Goal: Use online tool/utility: Use online tool/utility

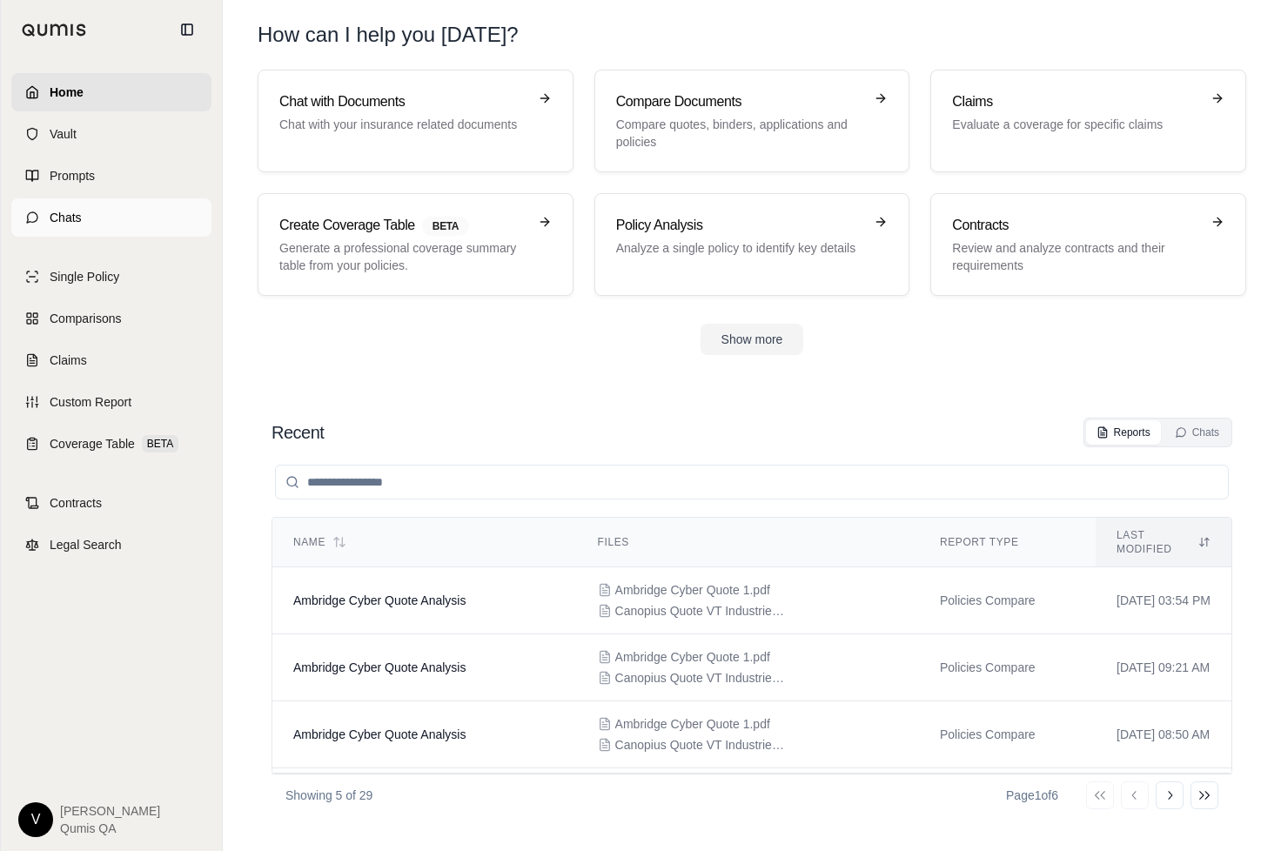
click at [64, 232] on link "Chats" at bounding box center [111, 217] width 200 height 38
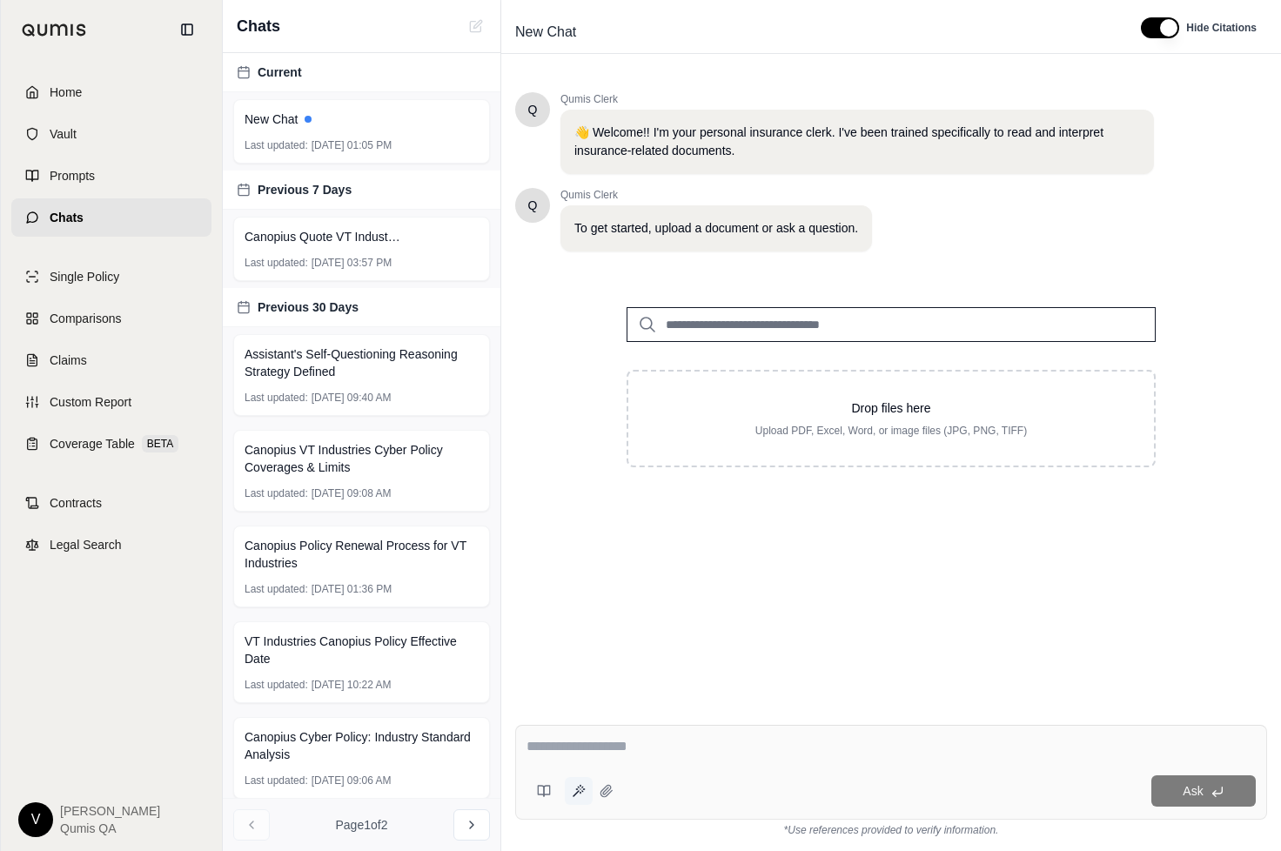
click at [585, 791] on icon at bounding box center [579, 791] width 14 height 14
click at [100, 317] on span "Comparisons" at bounding box center [85, 318] width 71 height 17
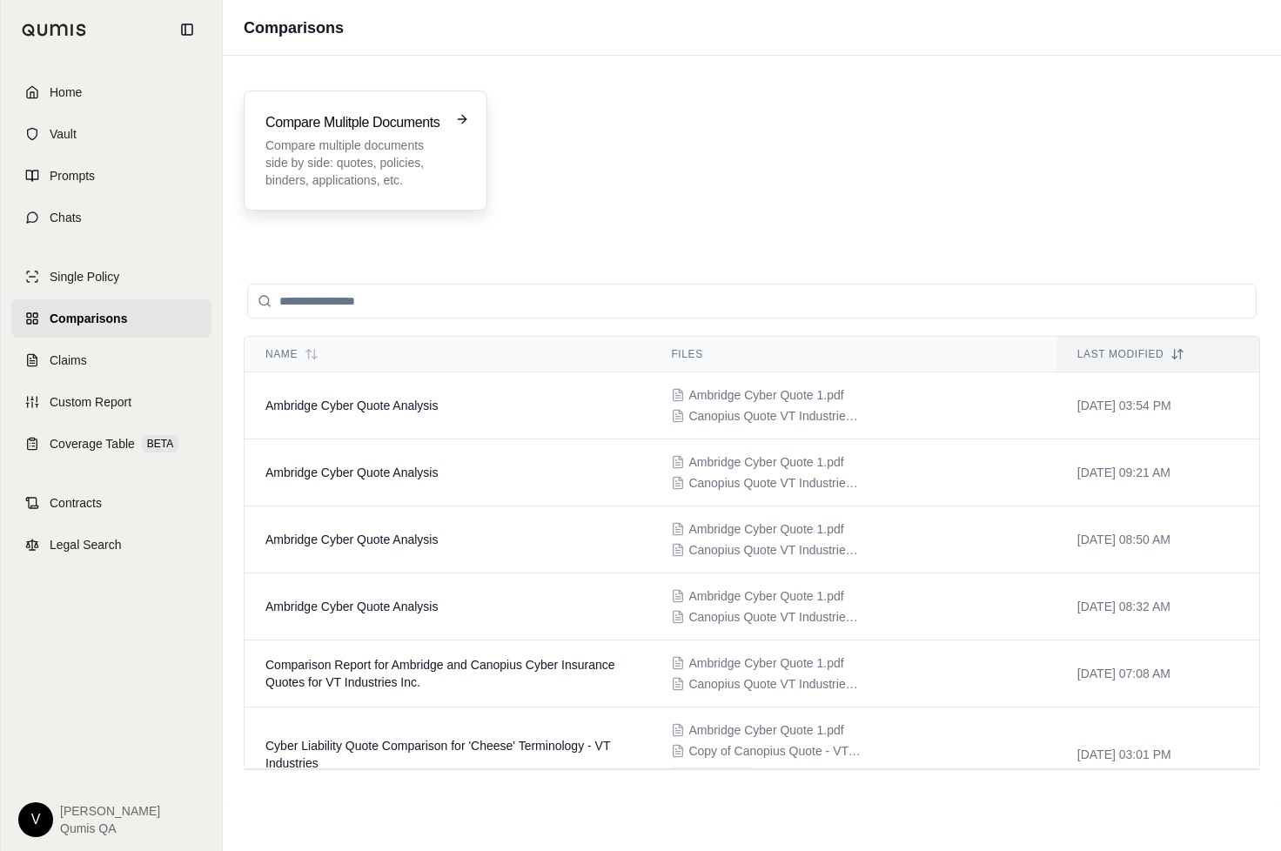
click at [361, 161] on p "Compare multiple documents side by side: quotes, policies, binders, application…" at bounding box center [353, 163] width 176 height 52
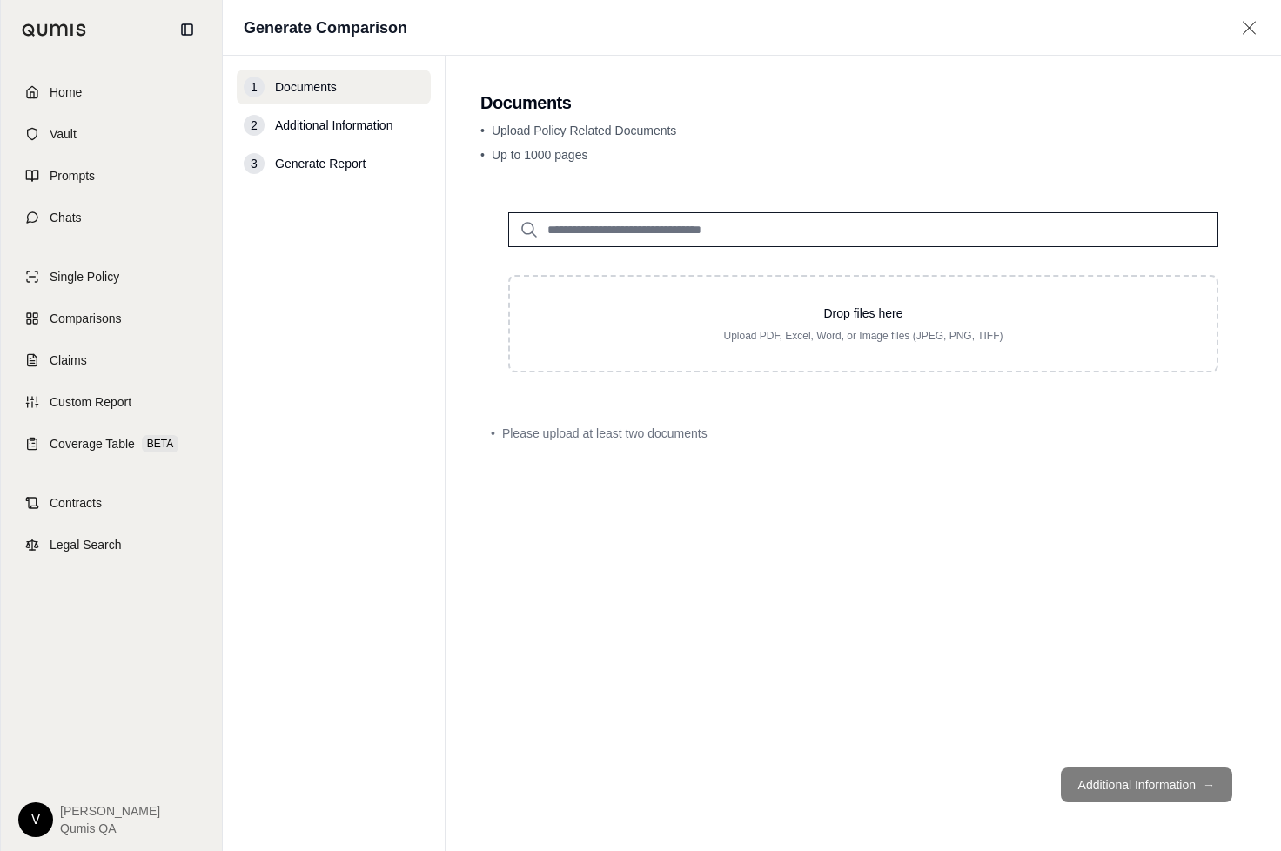
click at [615, 224] on input "search" at bounding box center [863, 229] width 710 height 35
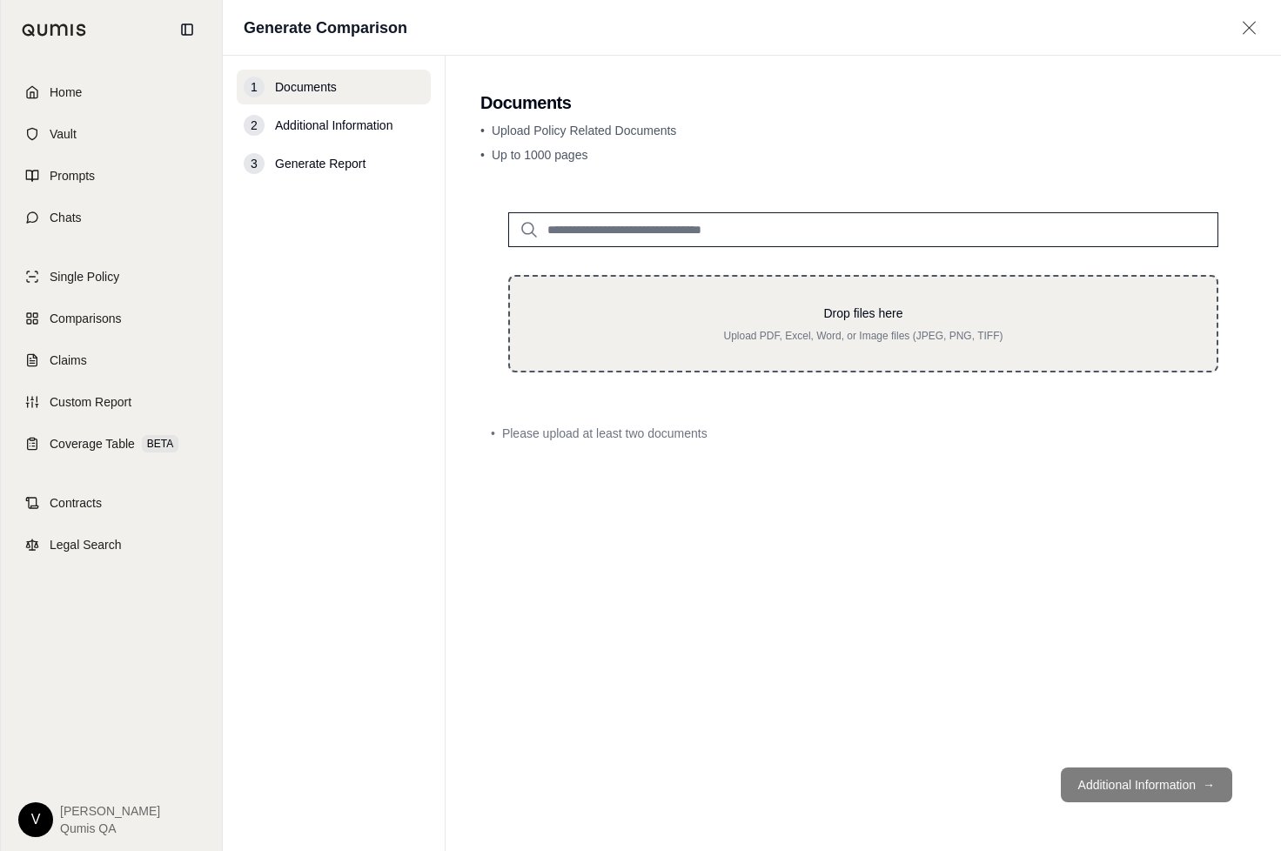
click at [738, 302] on div "Drop files here Upload PDF, Excel, Word, or Image files (JPEG, PNG, TIFF)" at bounding box center [863, 323] width 710 height 97
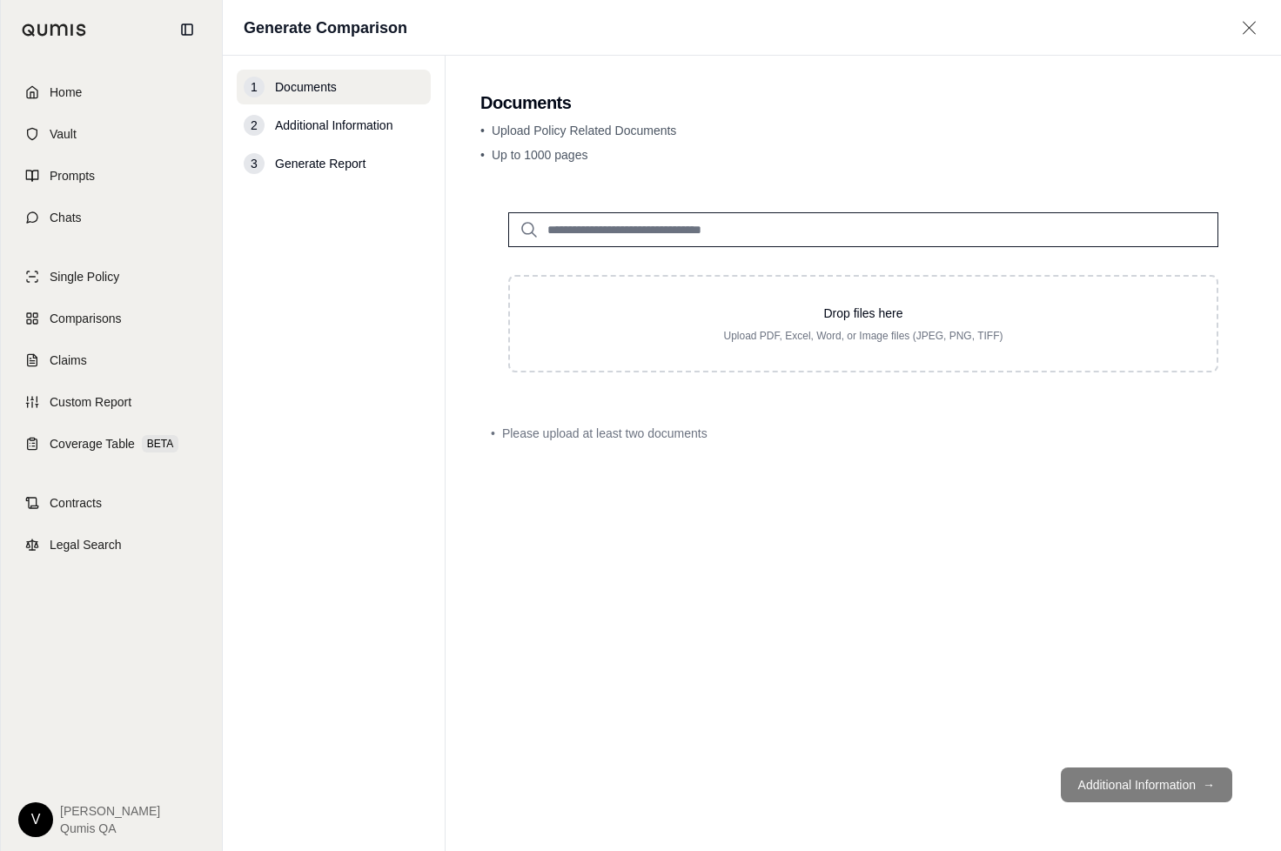
click at [351, 198] on div "1 Documents 2 Additional Information 3 Generate Report" at bounding box center [334, 454] width 194 height 768
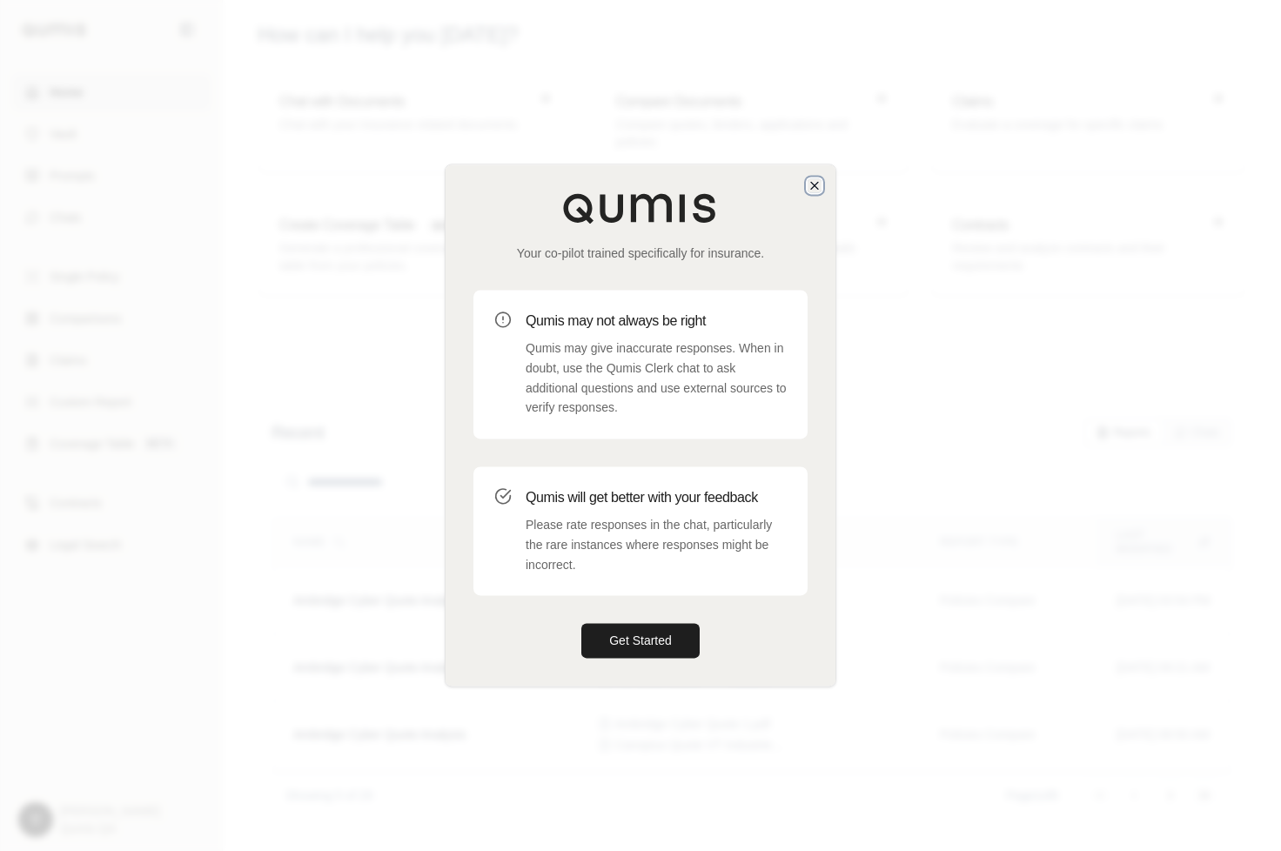
click at [818, 179] on icon "button" at bounding box center [815, 185] width 14 height 14
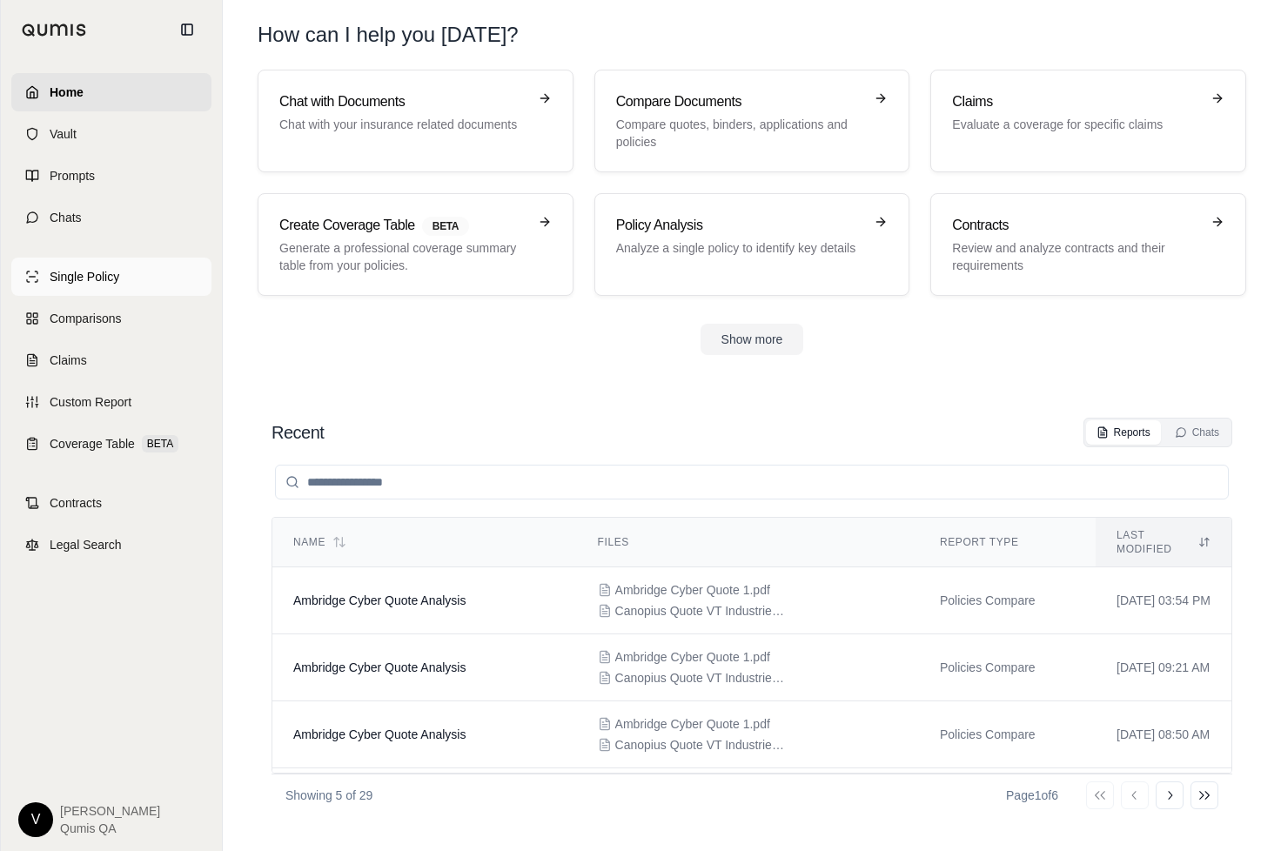
click at [90, 282] on span "Single Policy" at bounding box center [85, 276] width 70 height 17
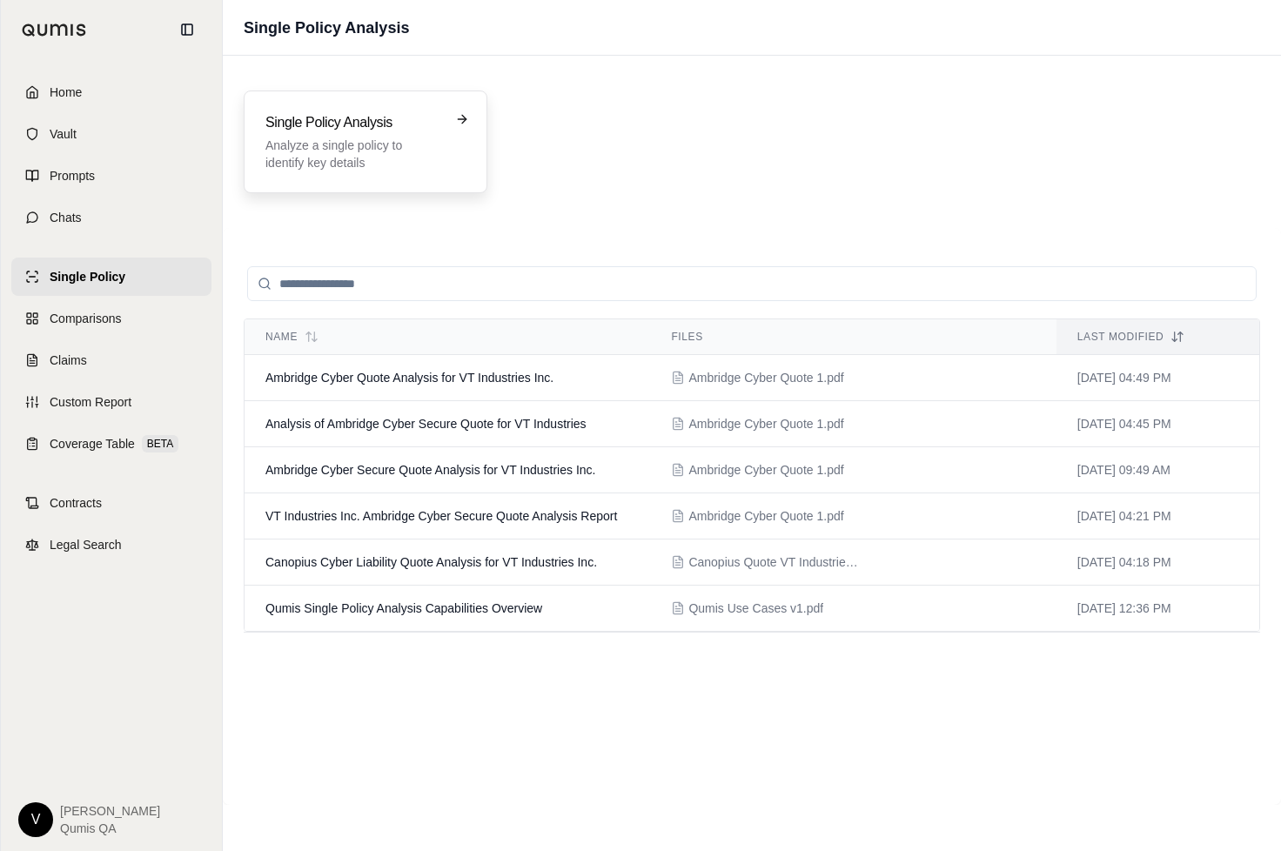
click at [343, 138] on p "Analyze a single policy to identify key details" at bounding box center [353, 154] width 176 height 35
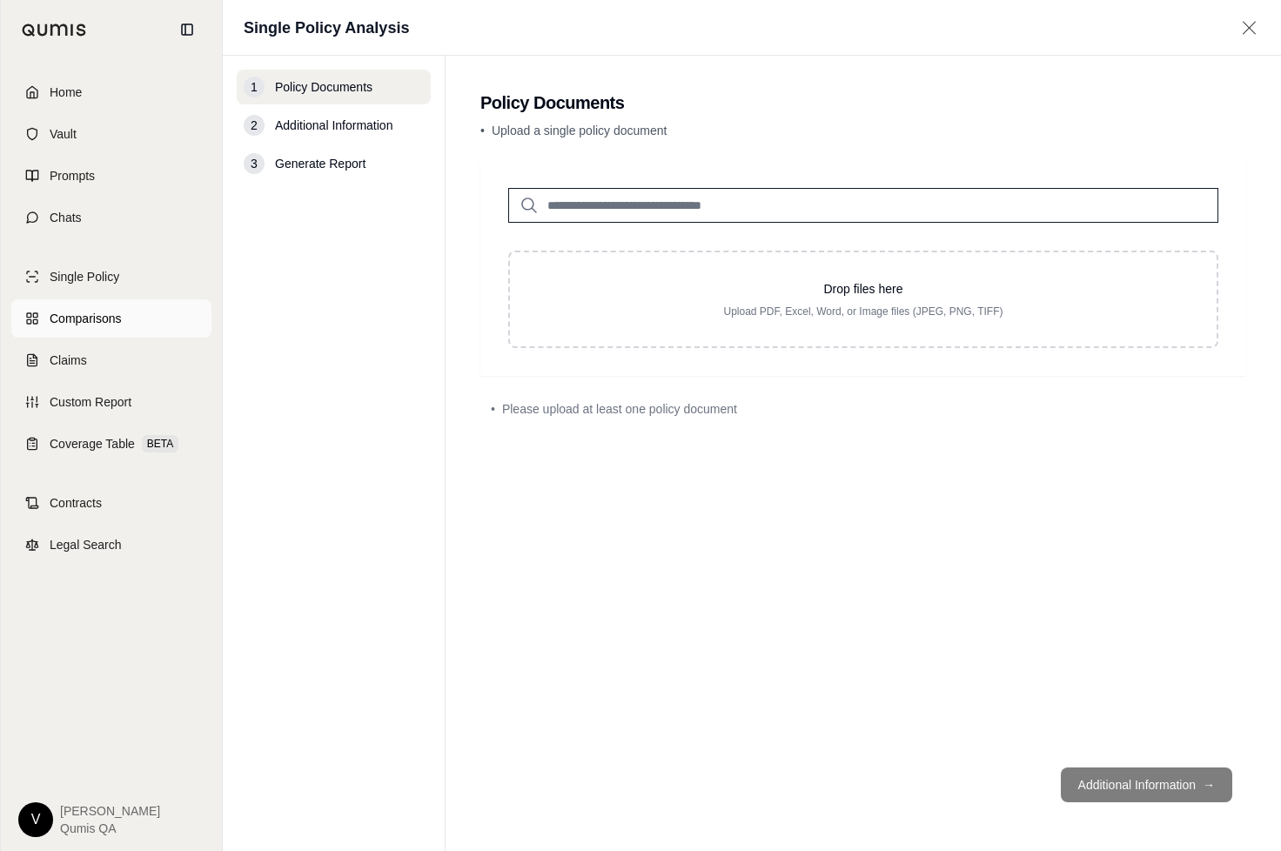
click at [71, 318] on span "Comparisons" at bounding box center [85, 318] width 71 height 17
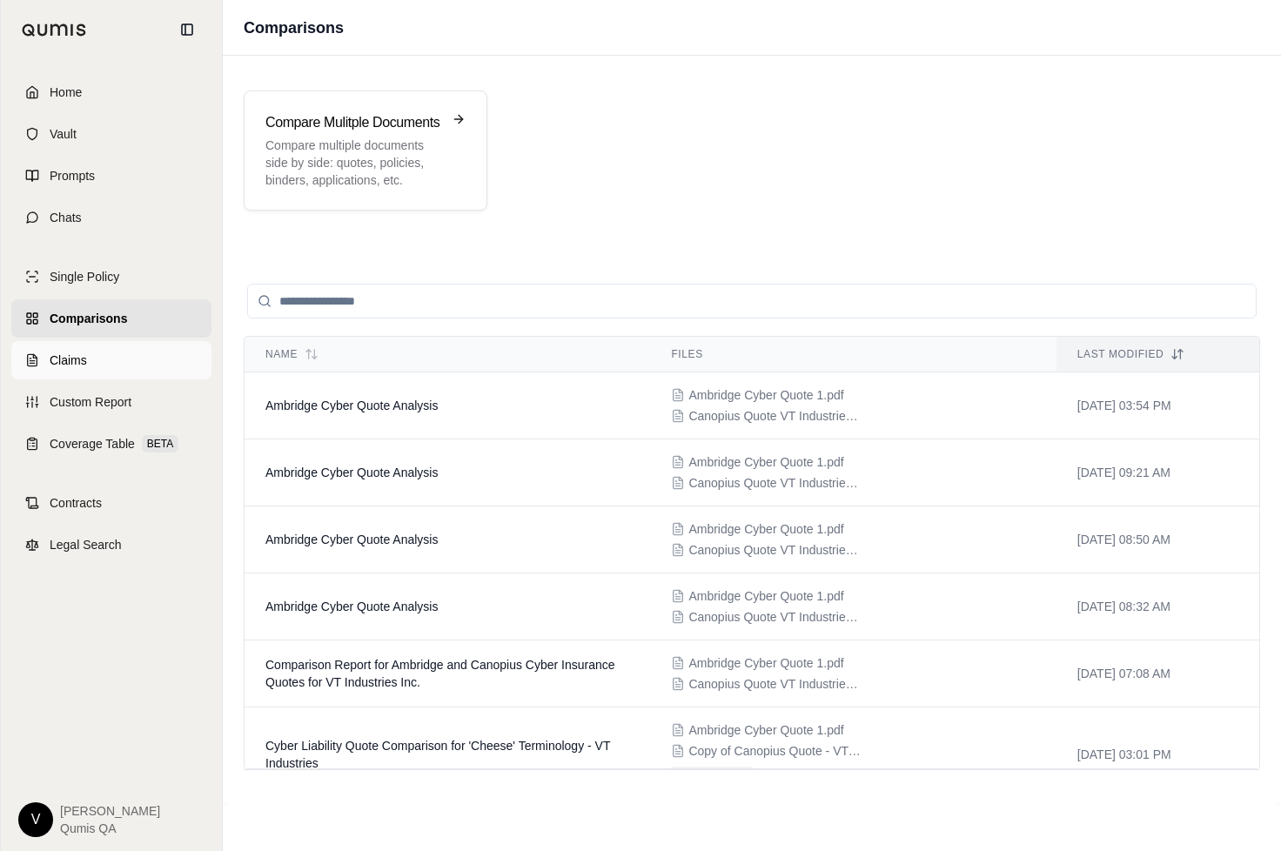
click at [71, 341] on link "Claims" at bounding box center [111, 360] width 200 height 38
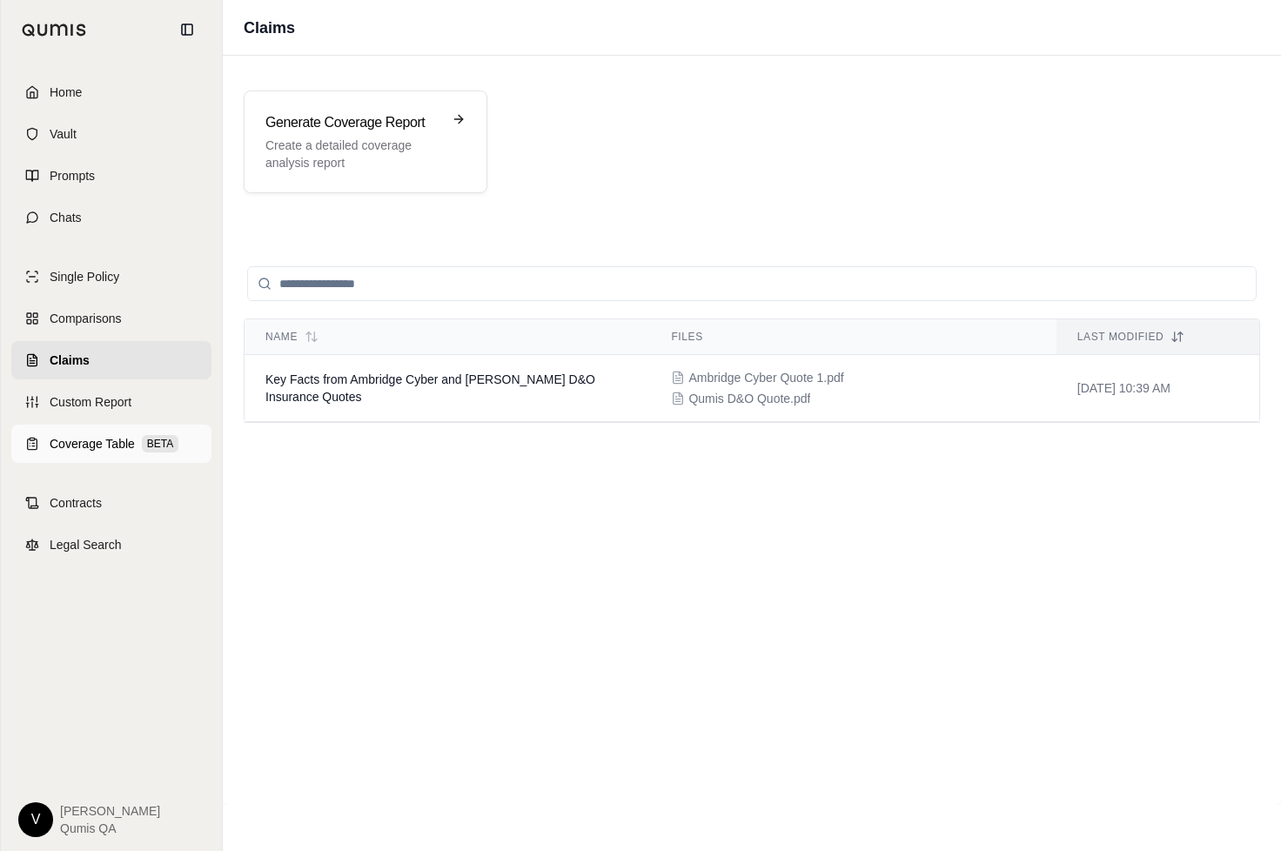
click at [71, 445] on span "Coverage Table" at bounding box center [92, 443] width 85 height 17
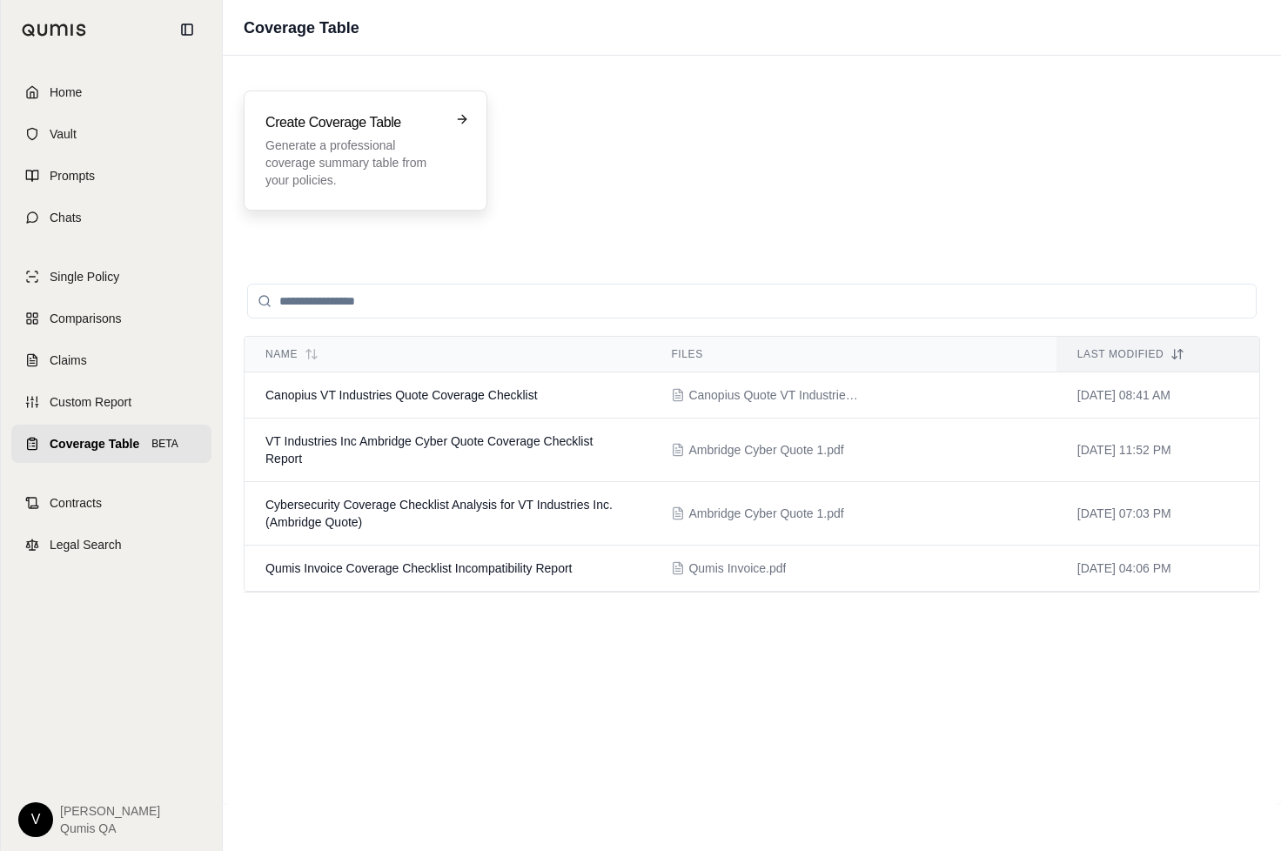
click at [413, 171] on p "Generate a professional coverage summary table from your policies." at bounding box center [353, 163] width 176 height 52
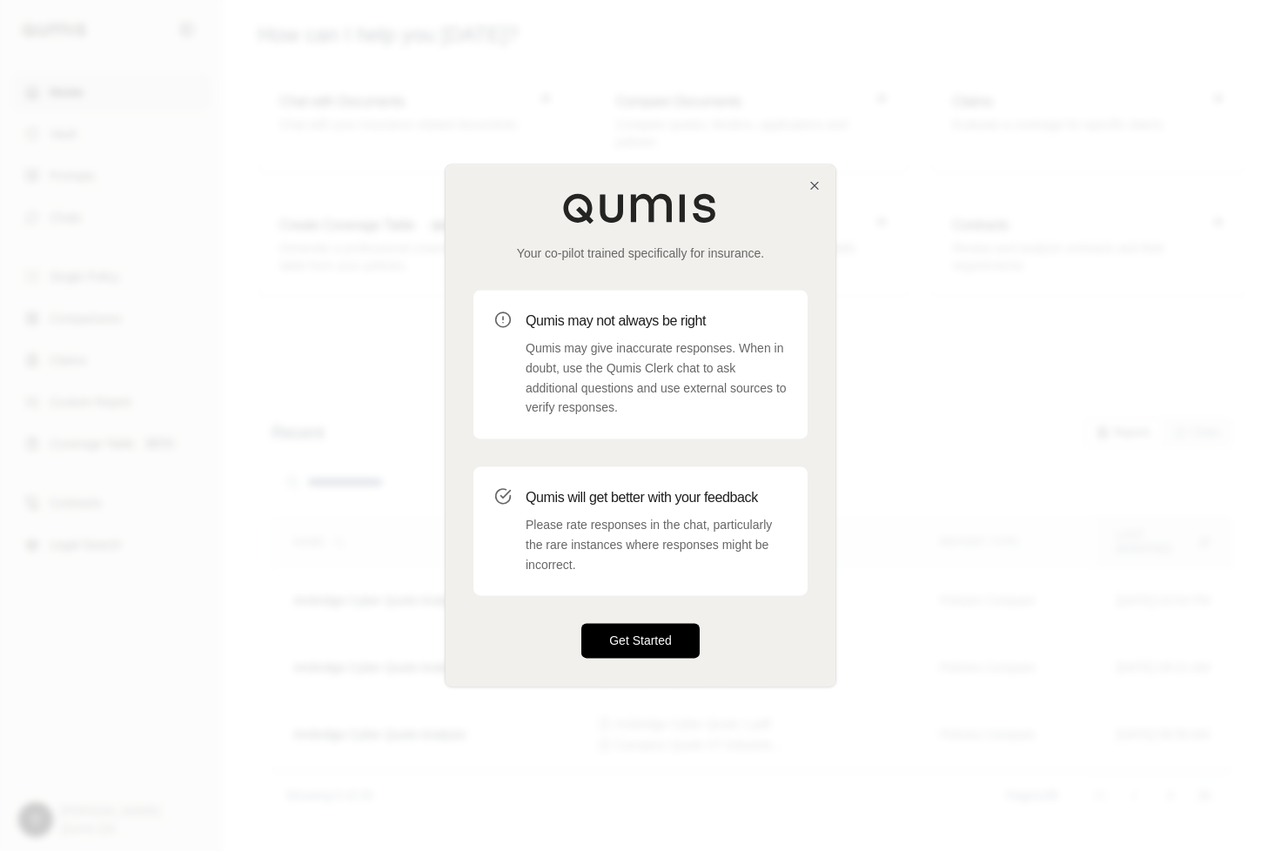
click at [646, 646] on button "Get Started" at bounding box center [640, 641] width 118 height 35
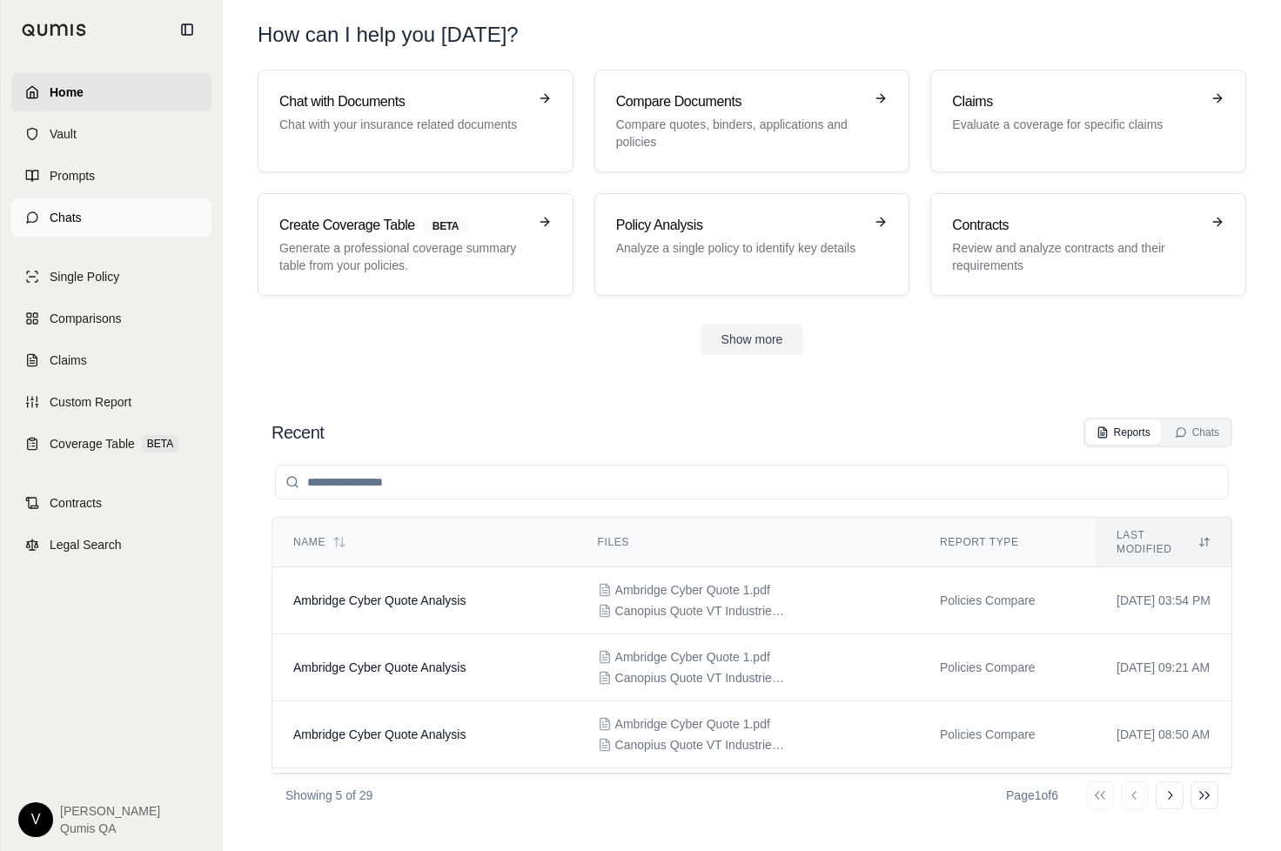
click at [116, 207] on link "Chats" at bounding box center [111, 217] width 200 height 38
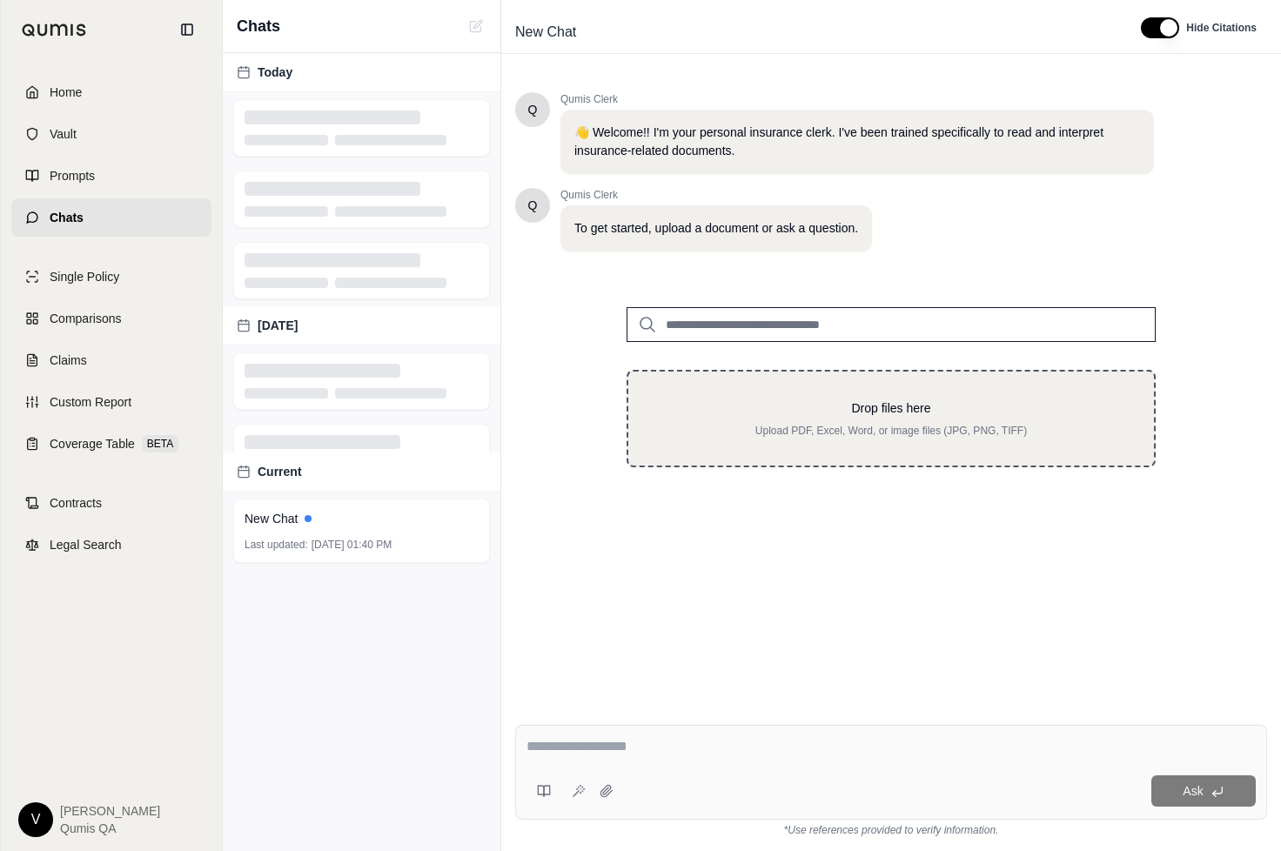
click at [769, 402] on p "Drop files here" at bounding box center [891, 408] width 470 height 17
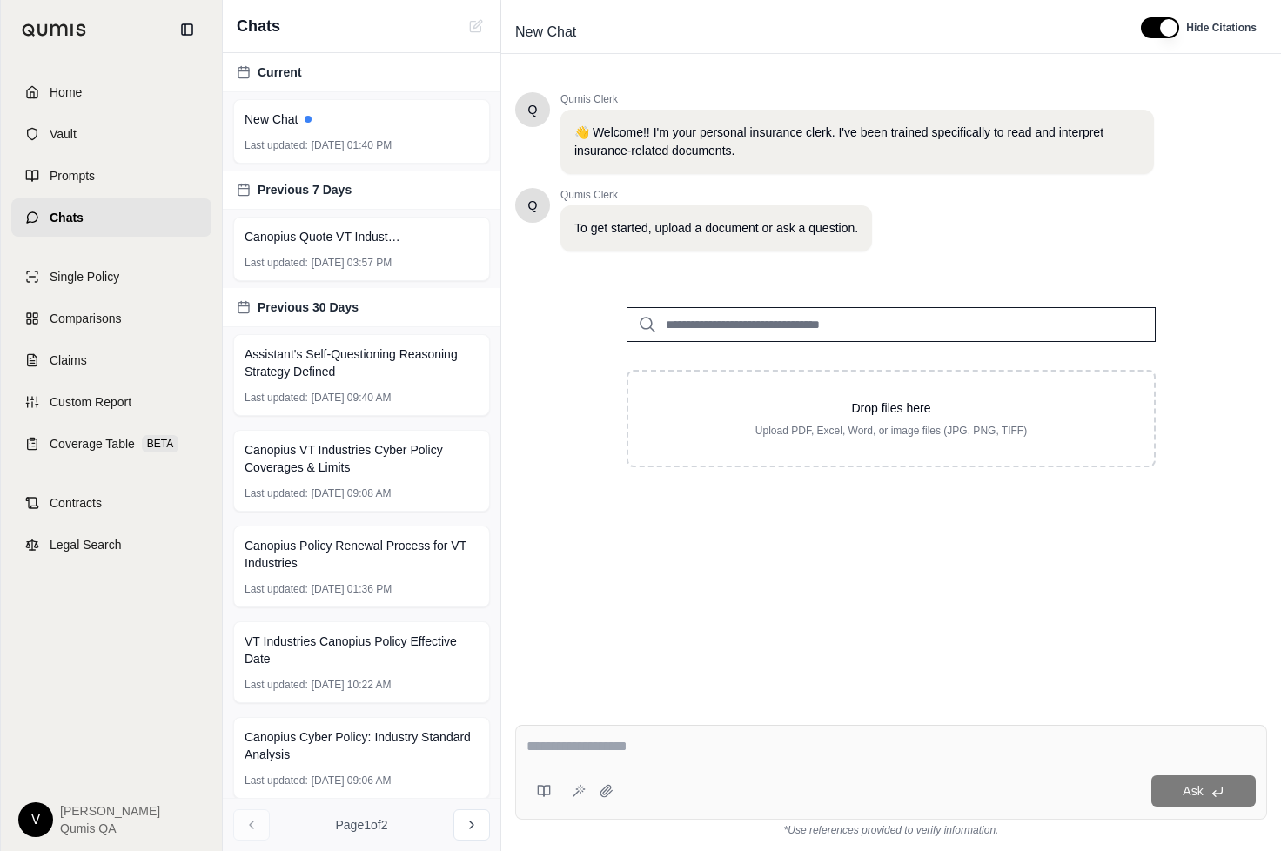
type input "**********"
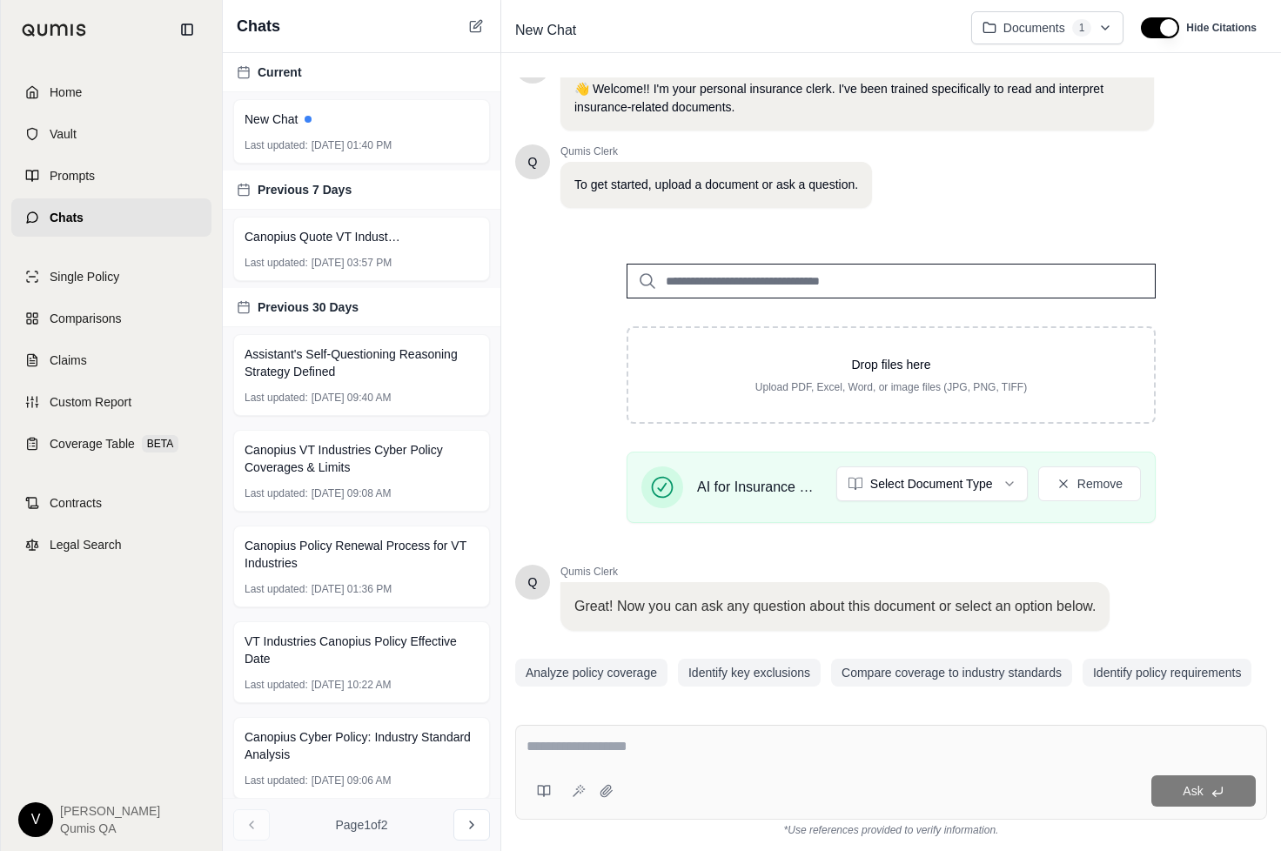
scroll to position [91, 0]
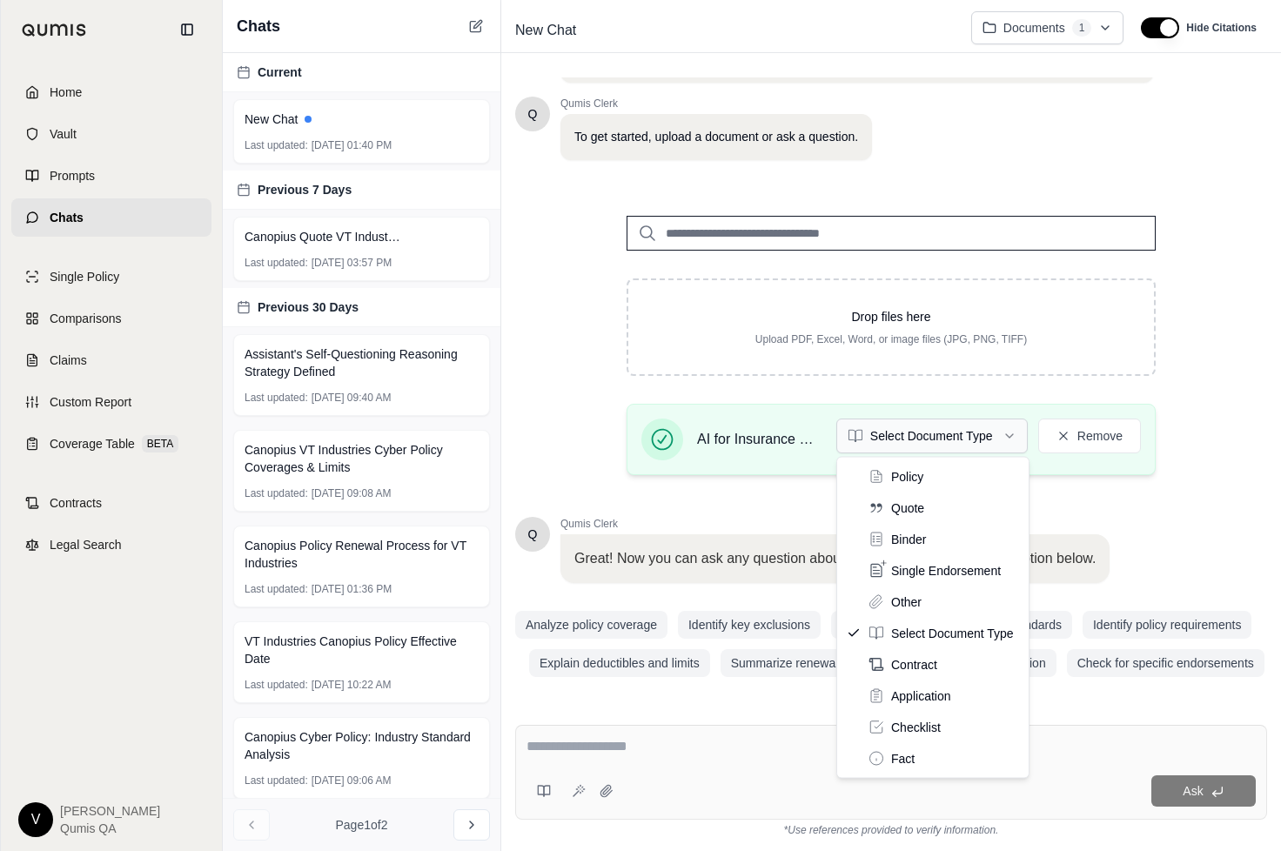
click at [995, 435] on html "Home Vault Prompts Chats Single Policy Comparisons Claims Custom Report Coverag…" at bounding box center [640, 425] width 1281 height 851
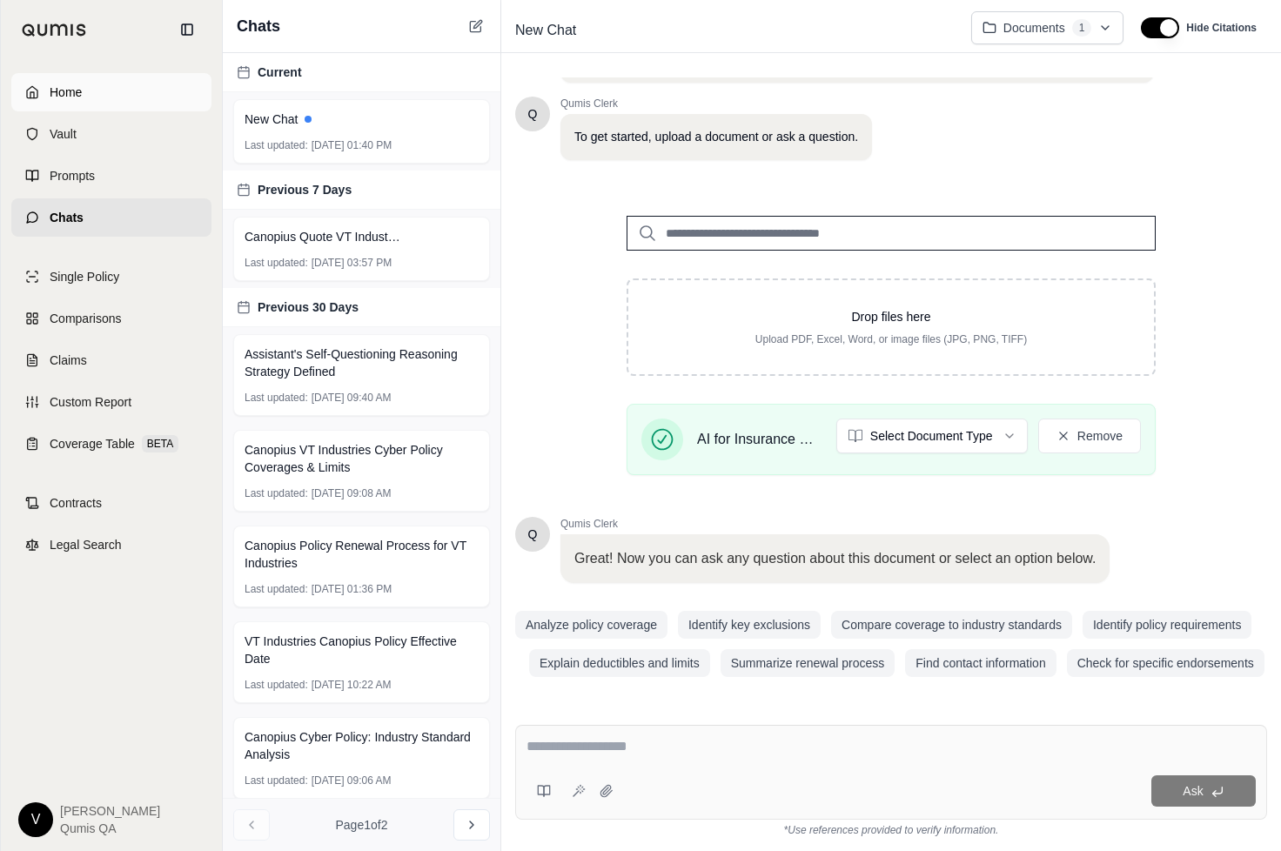
click at [81, 89] on span "Home" at bounding box center [66, 92] width 32 height 17
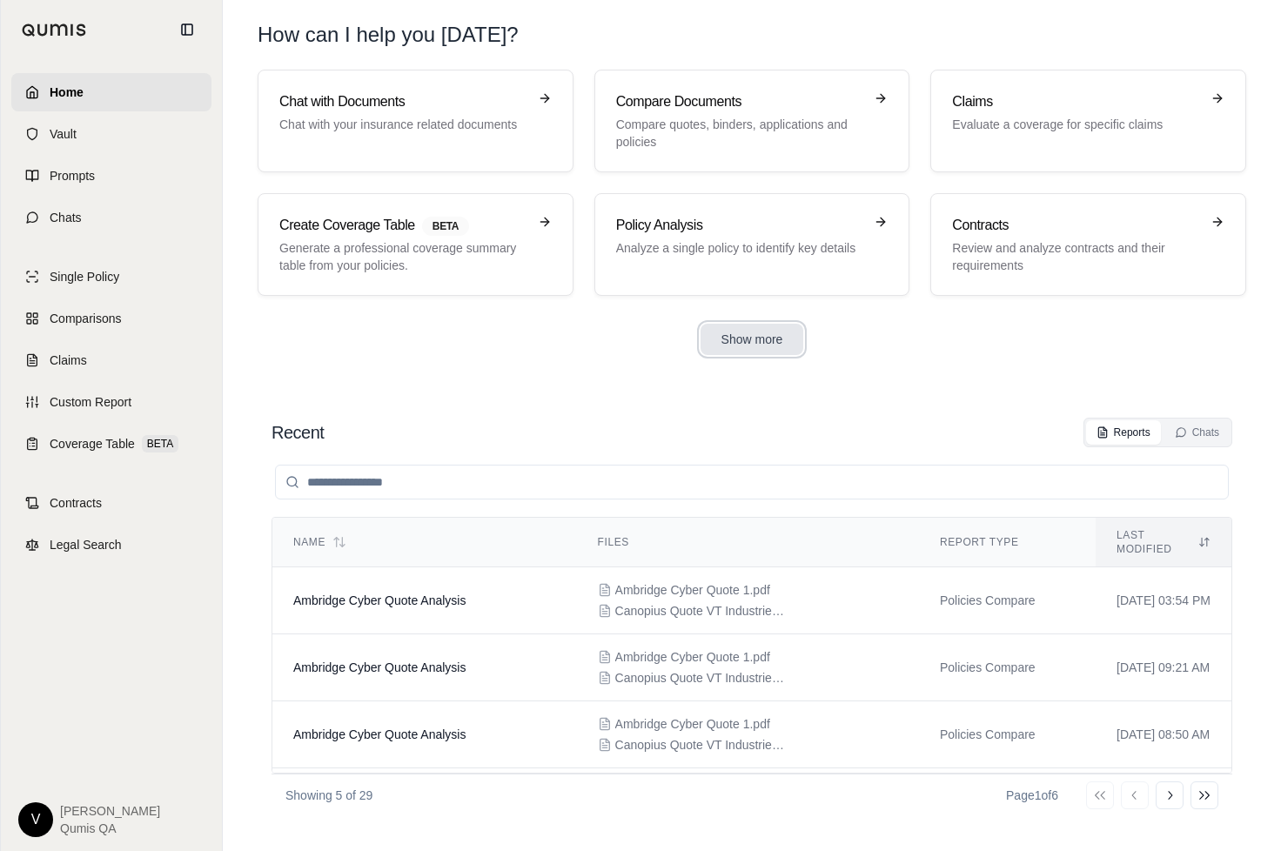
click at [732, 339] on button "Show more" at bounding box center [753, 339] width 104 height 31
